Goal: Find specific page/section

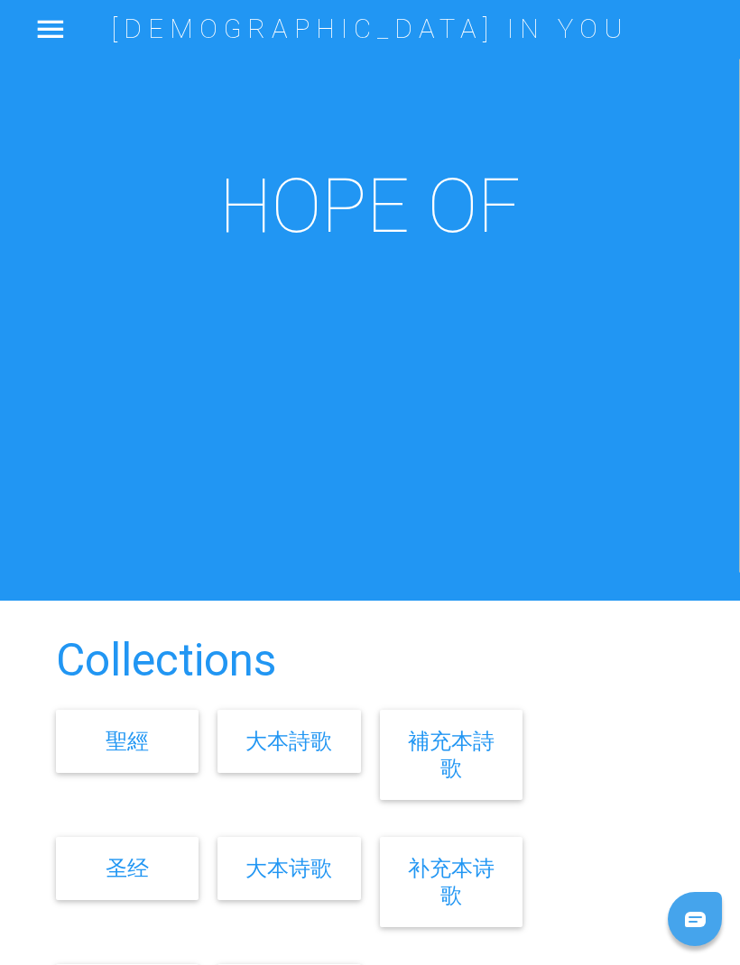
scroll to position [26, 0]
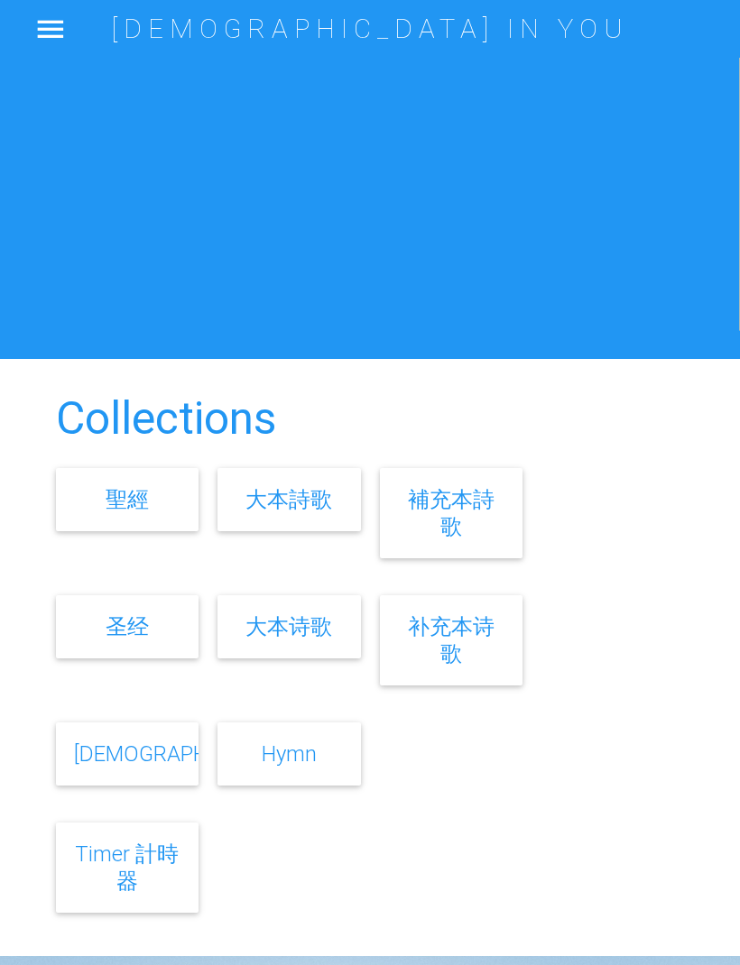
scroll to position [281, 0]
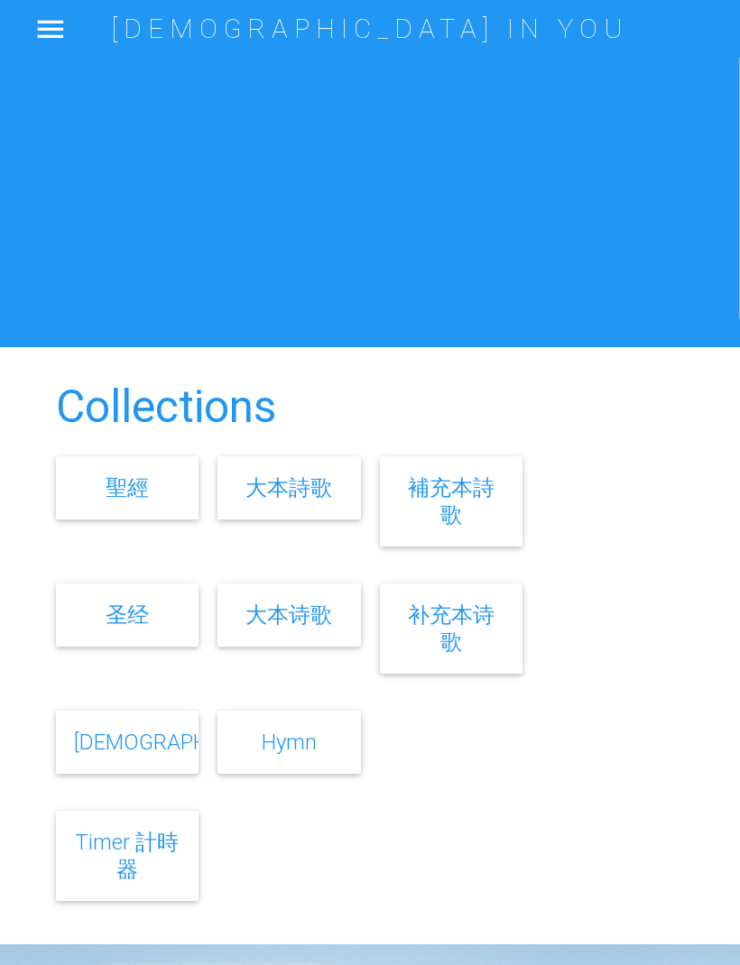
click at [291, 501] on link "大本詩歌" at bounding box center [288, 488] width 87 height 26
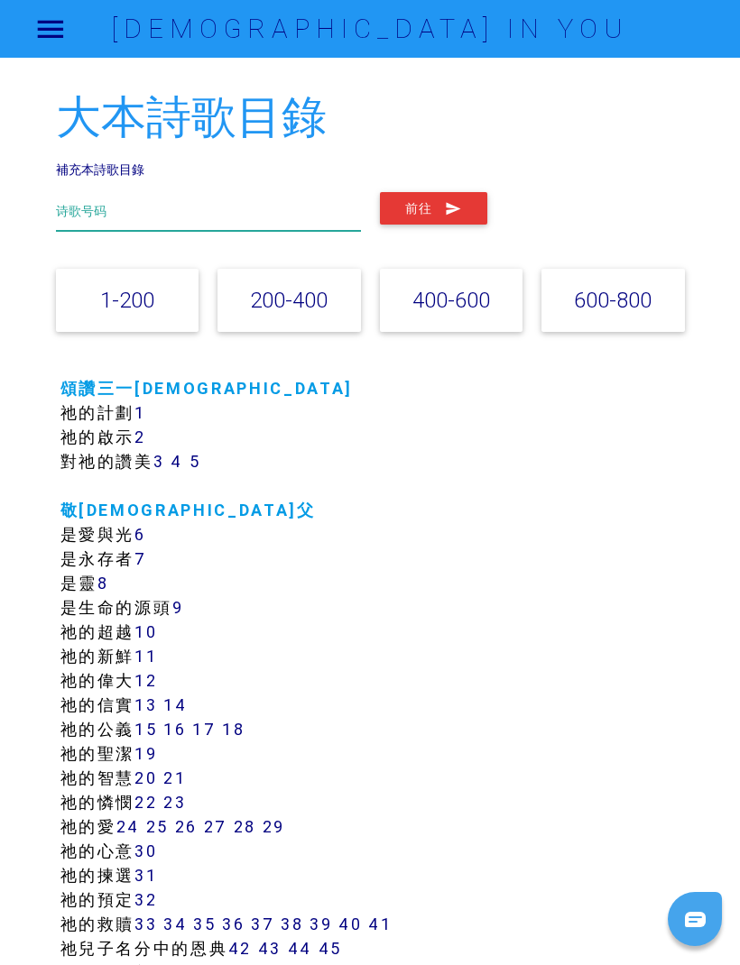
click at [250, 209] on input "text" at bounding box center [208, 211] width 305 height 39
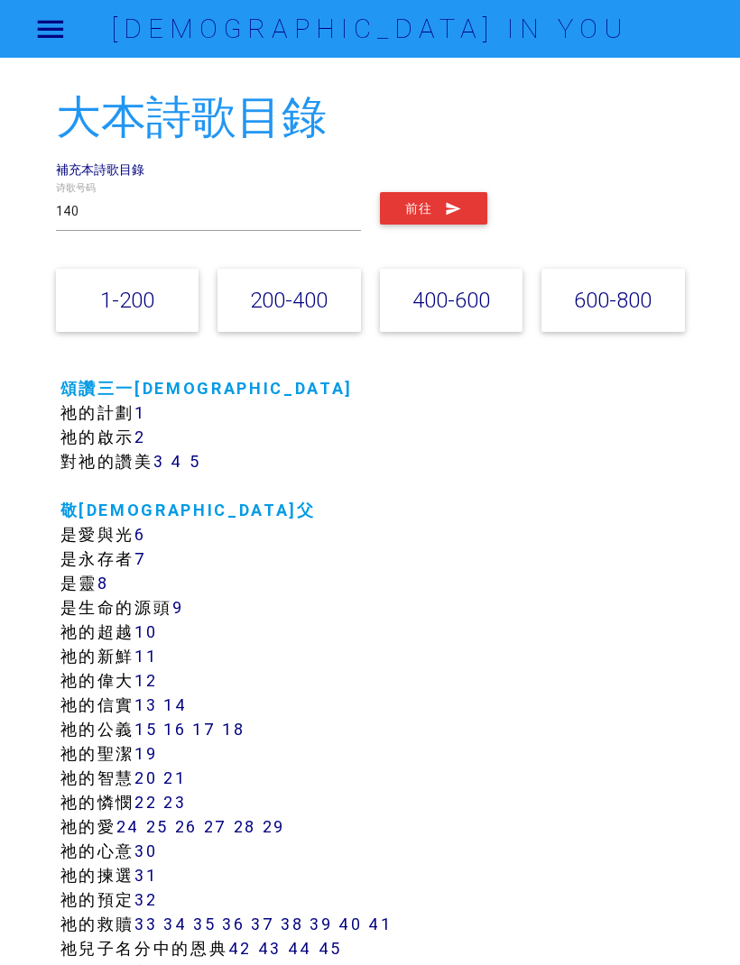
click at [430, 199] on button "前往" at bounding box center [433, 208] width 107 height 32
click at [115, 216] on input "140" at bounding box center [208, 211] width 305 height 39
type input "148"
click at [452, 208] on icon "submit" at bounding box center [453, 208] width 17 height 32
